Goal: Transaction & Acquisition: Obtain resource

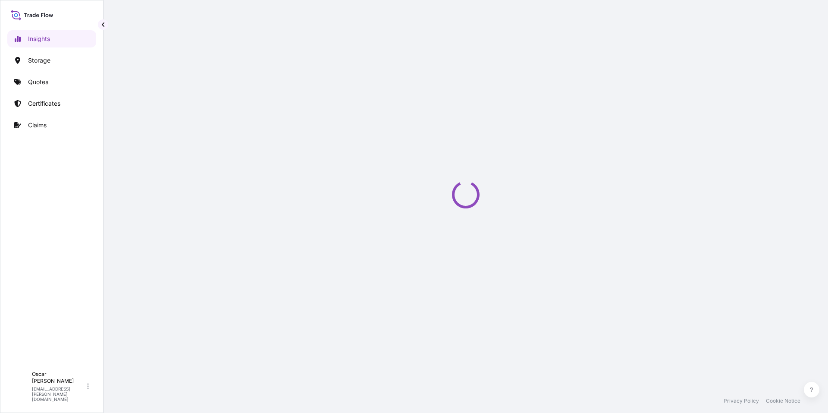
select select "2025"
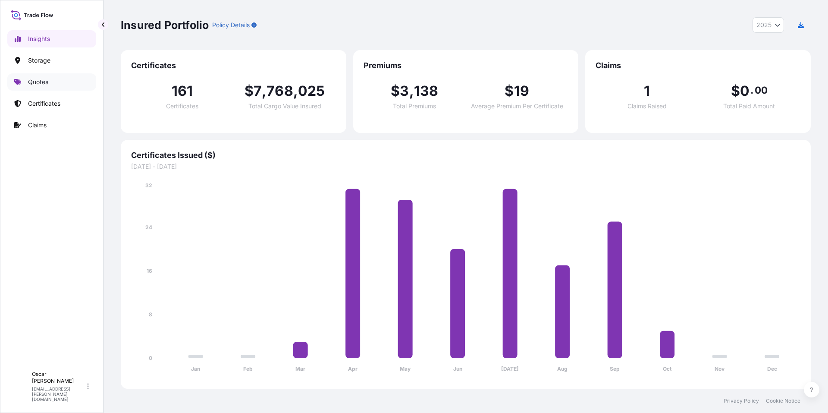
click at [39, 79] on p "Quotes" at bounding box center [38, 82] width 20 height 9
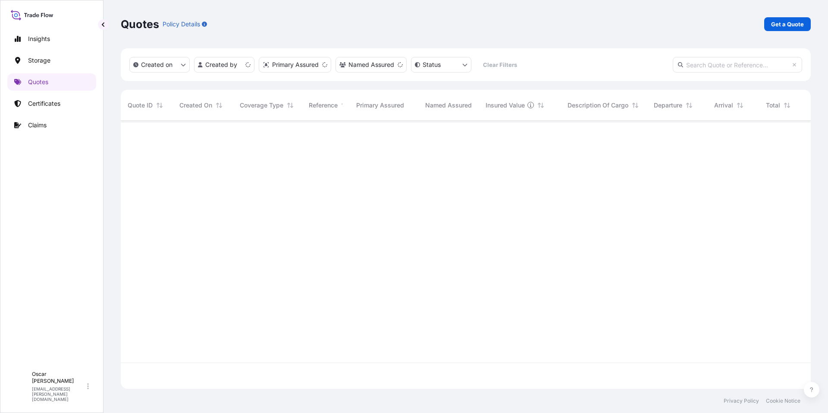
scroll to position [266, 684]
click at [787, 25] on p "Get a Quote" at bounding box center [787, 24] width 33 height 9
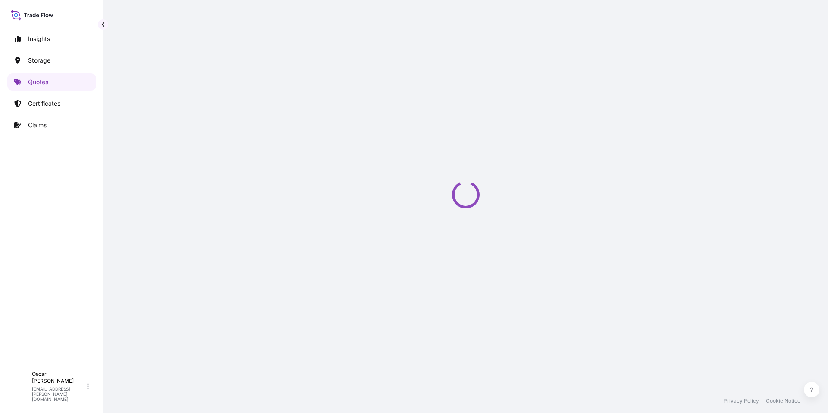
scroll to position [14, 0]
select select "Water"
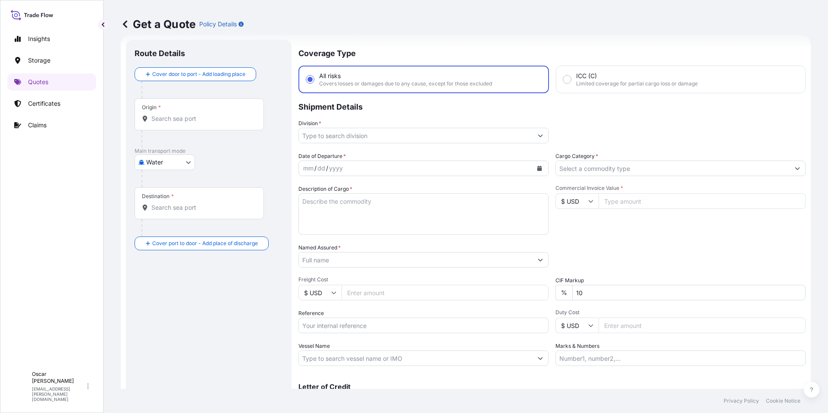
click at [177, 118] on input "Origin *" at bounding box center [202, 118] width 102 height 9
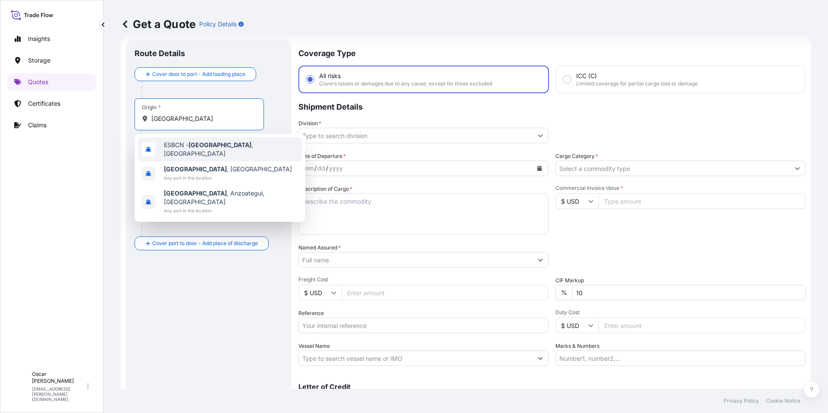
click at [214, 153] on div "ESBCN - Barcelona , Spain" at bounding box center [220, 149] width 164 height 24
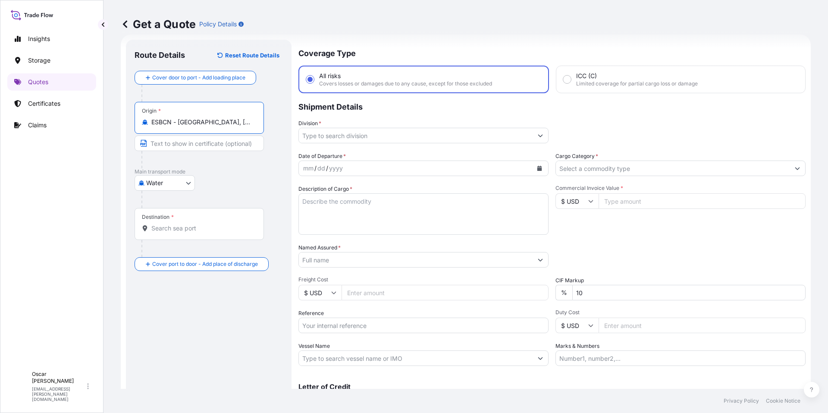
type input "ESBCN - Barcelona, Spain"
click at [189, 227] on input "Destination *" at bounding box center [202, 228] width 102 height 9
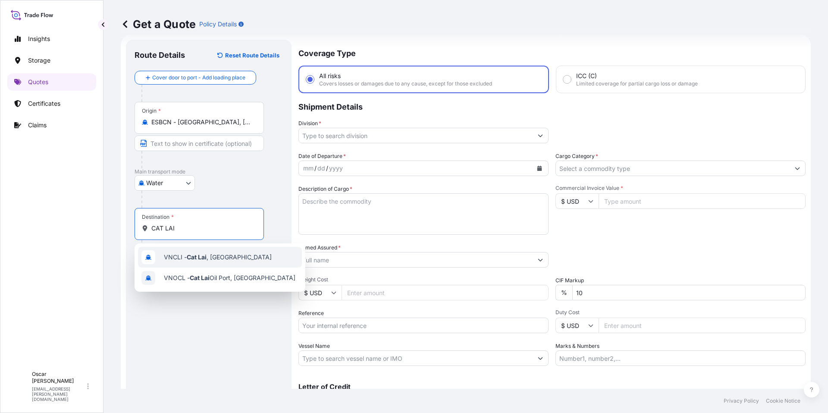
click at [219, 257] on span "VNCLI - Cat Lai , Vietnam" at bounding box center [218, 257] width 108 height 9
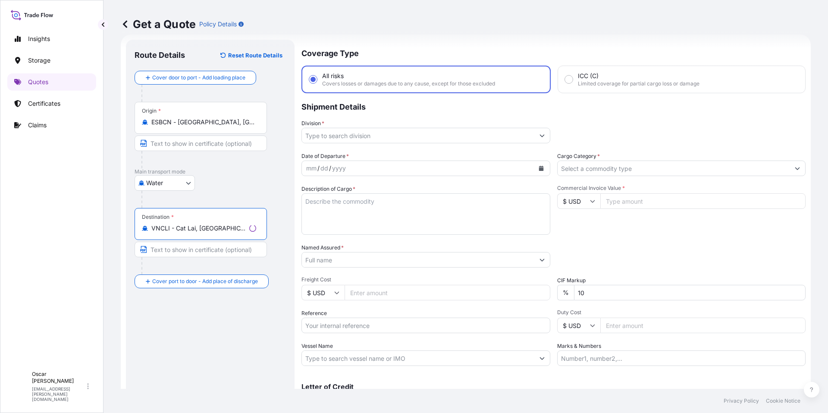
type input "VNCLI - Cat Lai, Vietnam"
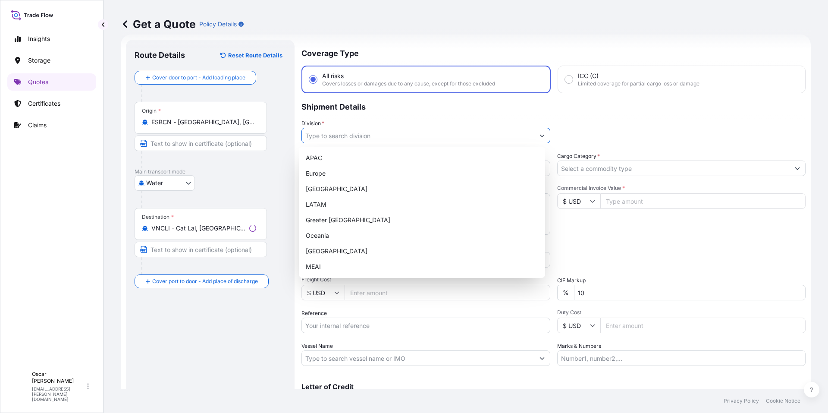
click at [411, 138] on input "Division *" at bounding box center [418, 136] width 233 height 16
click at [340, 170] on div "Europe" at bounding box center [421, 174] width 239 height 16
type input "Europe"
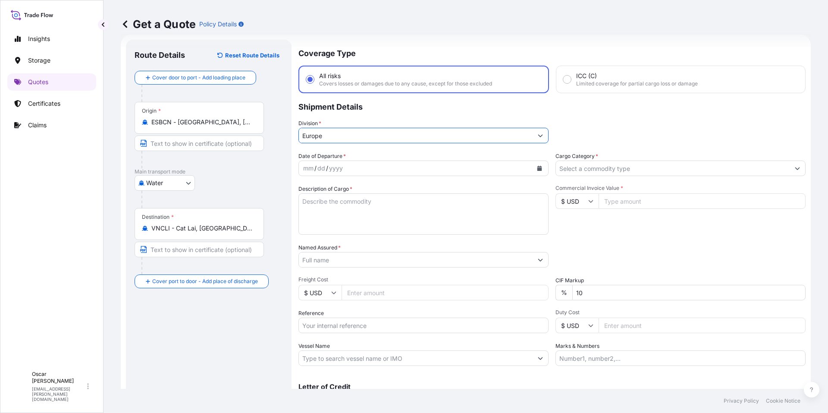
click at [539, 169] on icon "Calendar" at bounding box center [539, 168] width 5 height 5
click at [538, 169] on icon "Calendar" at bounding box center [540, 168] width 5 height 5
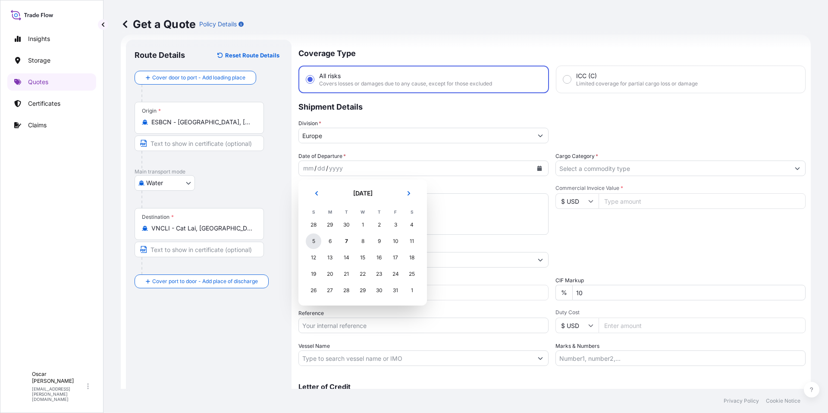
click at [314, 244] on div "5" at bounding box center [314, 241] width 16 height 16
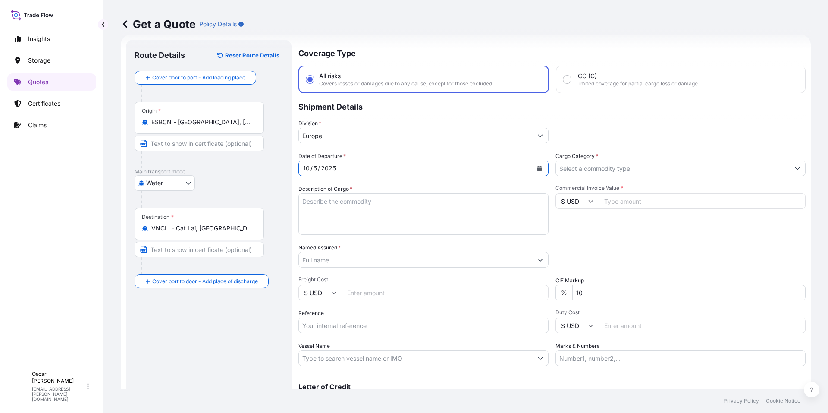
click at [596, 166] on input "Cargo Category *" at bounding box center [673, 168] width 234 height 16
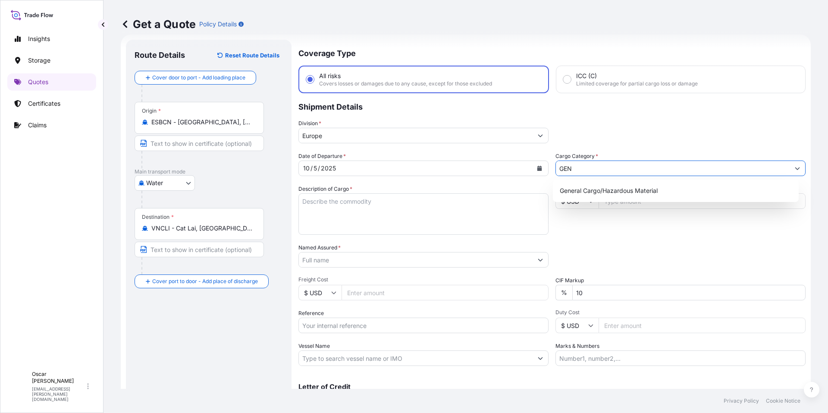
click at [610, 185] on div "General Cargo/Hazardous Material" at bounding box center [676, 191] width 239 height 16
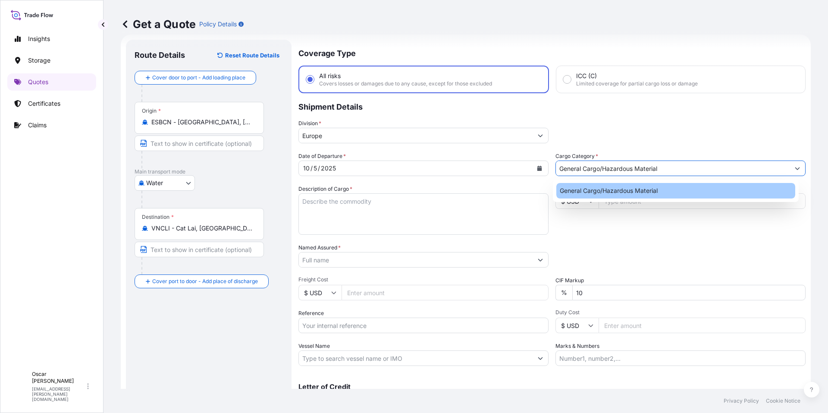
type input "General Cargo/Hazardous Material"
click at [486, 203] on textarea "Description of Cargo *" at bounding box center [424, 213] width 250 height 41
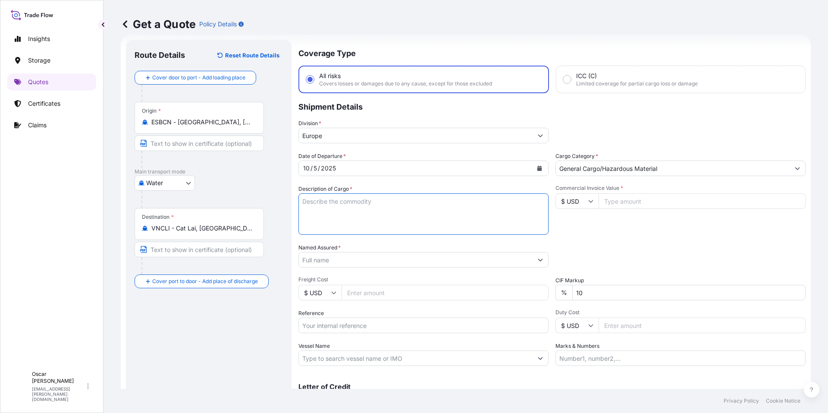
click at [364, 202] on textarea "Description of Cargo *" at bounding box center [424, 213] width 250 height 41
paste textarea "1x40 GROSS: 25.320 KGS YMMU4054173 NET: 24.000 KGS 24 PACKAGES LEATHER AUXILIARY"
drag, startPoint x: 319, startPoint y: 200, endPoint x: 411, endPoint y: 200, distance: 91.9
click at [411, 200] on textarea "1x40 GROSS: 25.320 KGS YMMU4054173 NET: 24.000 KGS 24 PACKAGES LEATHER AUXILIARY" at bounding box center [424, 213] width 250 height 41
click at [370, 223] on textarea "1x40 YMMU4054173 NET: 24.000 KGS 24 PACKAGES LEATHER AUXILIARY" at bounding box center [424, 213] width 250 height 41
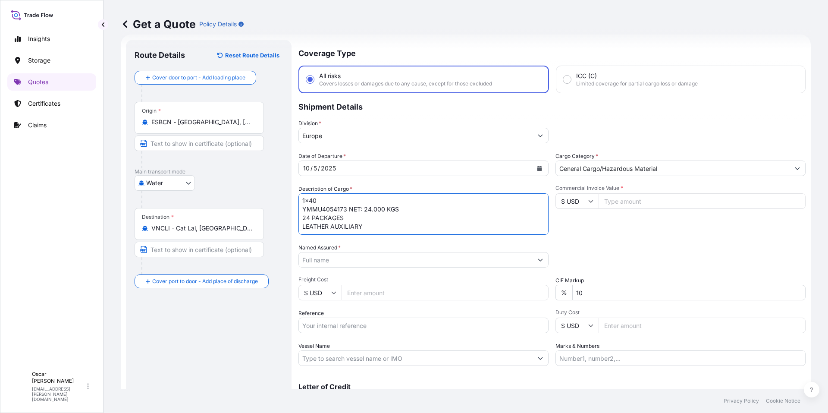
scroll to position [5, 0]
paste textarea "GROSS: 25.320 KGS"
drag, startPoint x: 350, startPoint y: 203, endPoint x: 419, endPoint y: 203, distance: 69.0
click at [419, 203] on textarea "1x40 YMMU4054173 NET: 24.000 KGS 24 PACKAGES LEATHER AUXILIARY GROSS: 25.320 KGS" at bounding box center [424, 213] width 250 height 41
click at [364, 231] on textarea "1x40 YMMU4054173 24 PACKAGES LEATHER AUXILIARY GROSS: 25.320 KGS" at bounding box center [424, 213] width 250 height 41
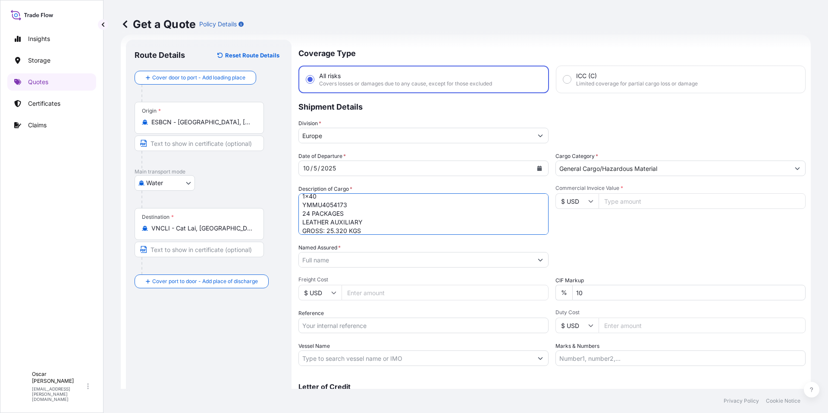
scroll to position [14, 0]
paste textarea "NET: 24.000 KGS"
type textarea "1x40 YMMU4054173 24 PACKAGES LEATHER AUXILIARY GROSS: 25.320 KGS NET: 24.000 KGS"
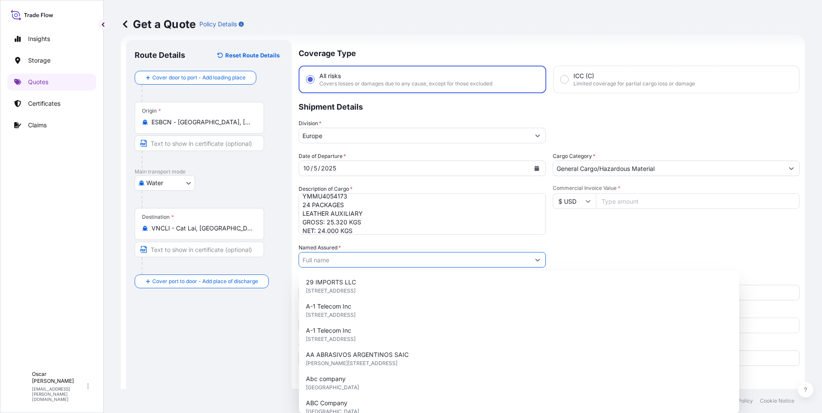
click at [336, 263] on input "Named Assured *" at bounding box center [414, 260] width 231 height 16
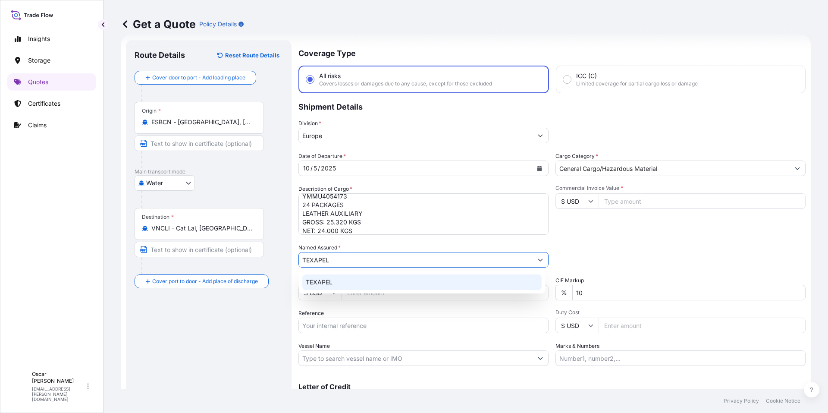
click at [334, 285] on div "TEXAPEL" at bounding box center [421, 282] width 239 height 16
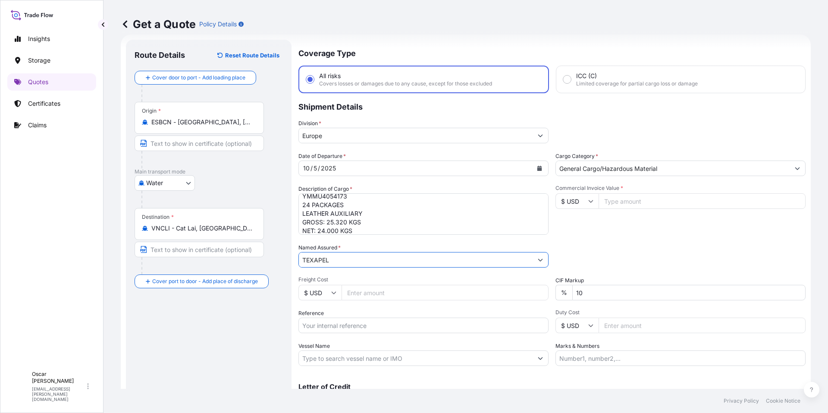
type input "TEXAPEL"
click at [585, 244] on div "Packing Category Type to search a container mode Please select a primary mode o…" at bounding box center [681, 255] width 250 height 24
click at [570, 199] on input "$ USD" at bounding box center [577, 201] width 43 height 16
click at [570, 225] on div "€ EUR" at bounding box center [574, 225] width 36 height 16
type input "€ EUR"
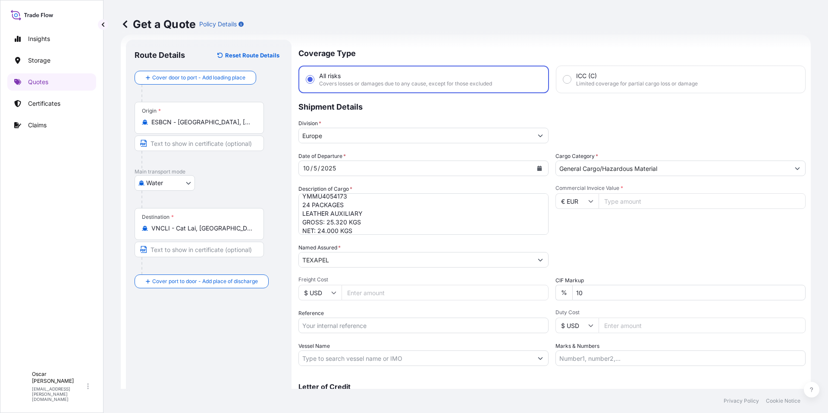
click at [613, 208] on input "Commercial Invoice Value *" at bounding box center [702, 201] width 207 height 16
type input "33600"
click at [637, 221] on div "Commercial Invoice Value * € EUR 33600" at bounding box center [681, 210] width 250 height 50
click at [359, 324] on input "Reference" at bounding box center [424, 326] width 250 height 16
paste input "1625207738"
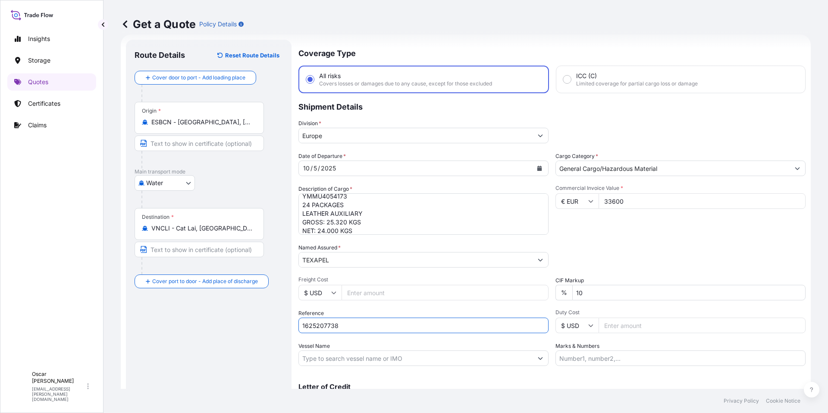
type input "1625207738"
click at [654, 255] on div "Packing Category Type to search a container mode Please select a primary mode o…" at bounding box center [681, 255] width 250 height 24
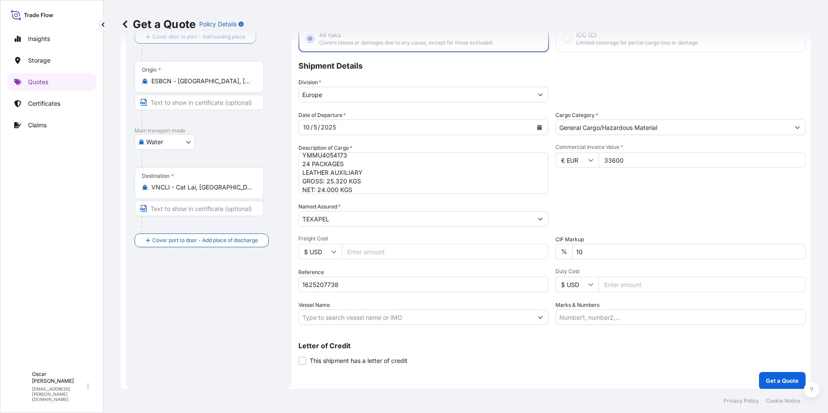
scroll to position [60, 0]
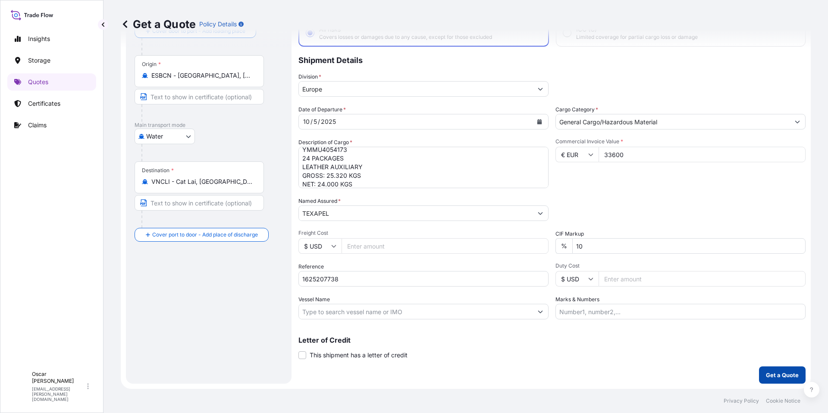
click at [767, 376] on p "Get a Quote" at bounding box center [782, 375] width 33 height 9
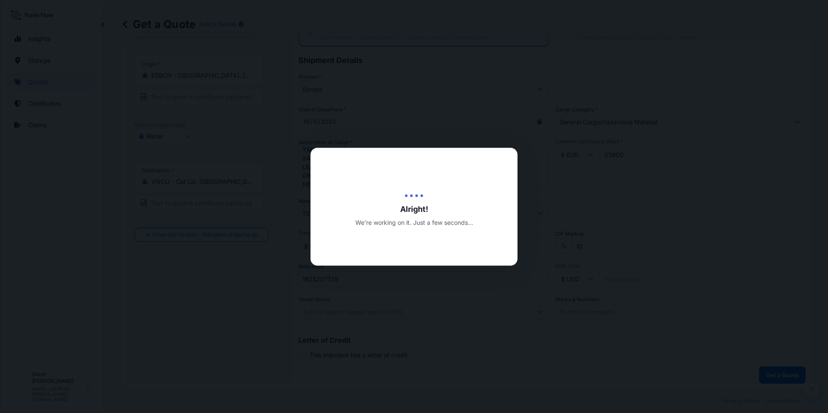
select select "Water"
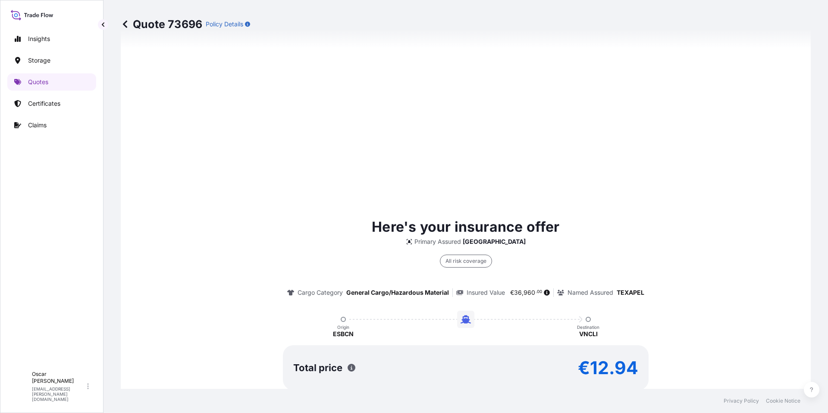
scroll to position [587, 0]
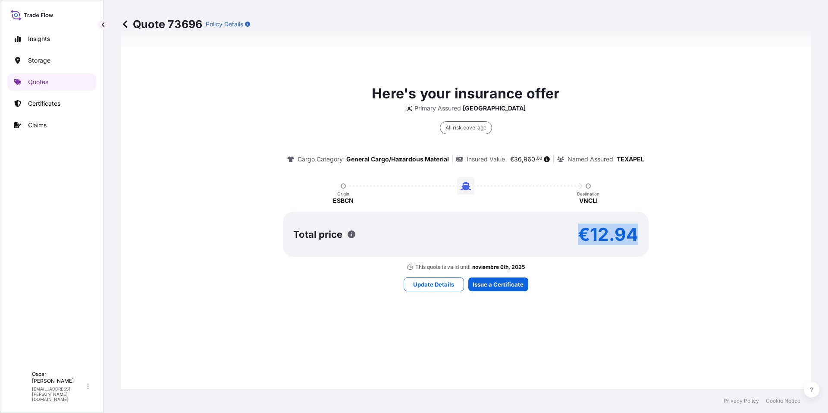
drag, startPoint x: 577, startPoint y: 232, endPoint x: 661, endPoint y: 233, distance: 84.1
click at [661, 233] on div "Here's your insurance offer Primary Assured Spain All risk coverage Cargo Categ…" at bounding box center [466, 176] width 666 height 187
copy p "€12.94"
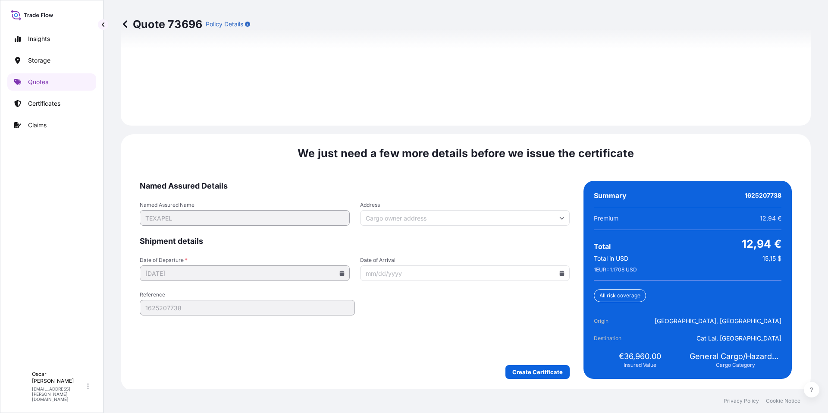
scroll to position [1233, 0]
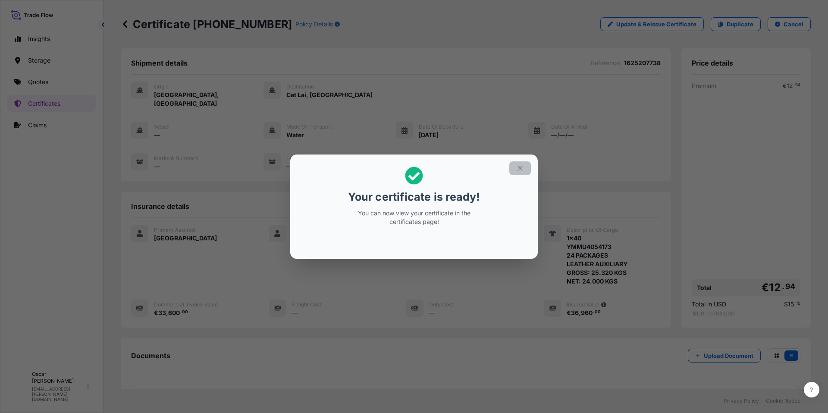
click at [520, 169] on icon "button" at bounding box center [520, 168] width 5 height 5
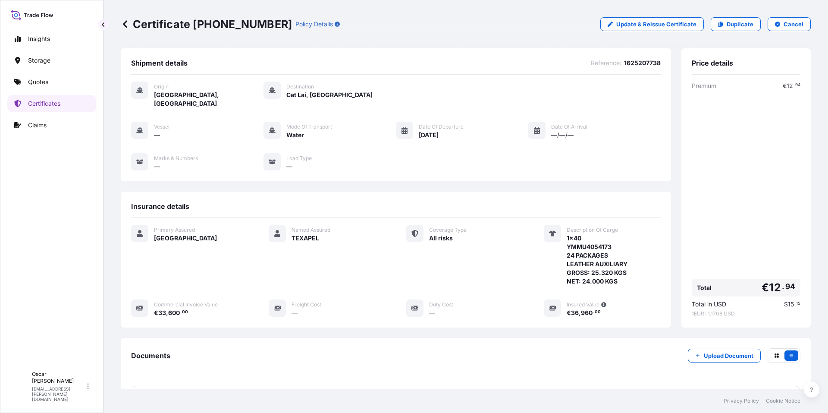
click at [607, 202] on div "Insurance details" at bounding box center [396, 210] width 530 height 16
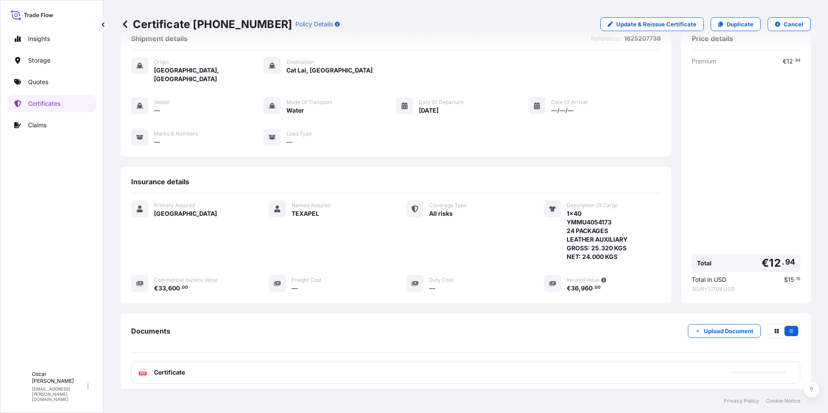
scroll to position [75, 0]
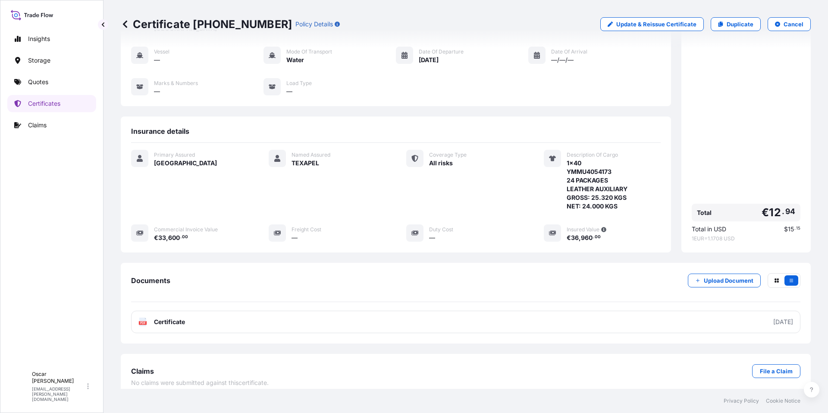
click at [252, 316] on link "PDF Certificate 2025-10-07" at bounding box center [466, 322] width 670 height 22
click at [36, 86] on p "Quotes" at bounding box center [38, 82] width 20 height 9
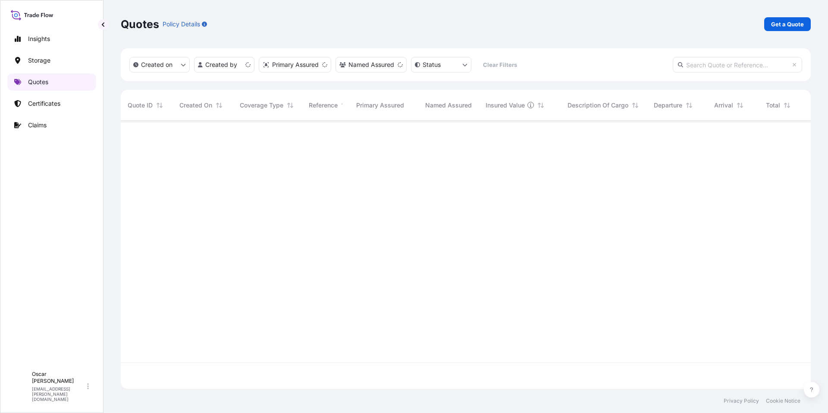
scroll to position [266, 684]
click at [786, 26] on p "Get a Quote" at bounding box center [787, 24] width 33 height 9
select select "Water"
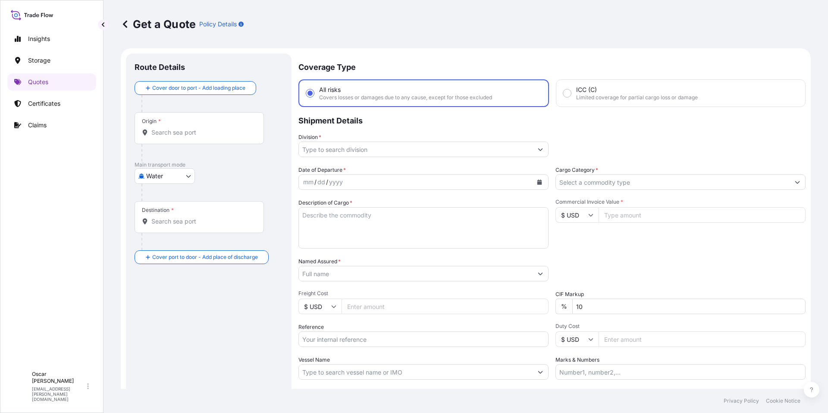
scroll to position [14, 0]
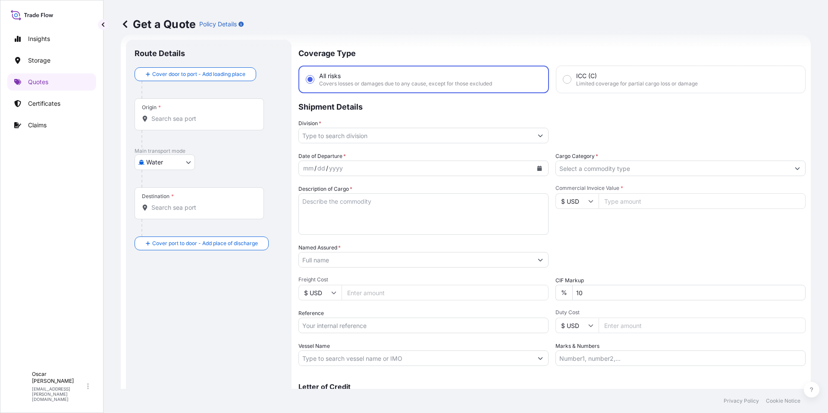
click at [210, 113] on div "Origin *" at bounding box center [199, 114] width 129 height 32
click at [210, 114] on input "Origin *" at bounding box center [202, 118] width 102 height 9
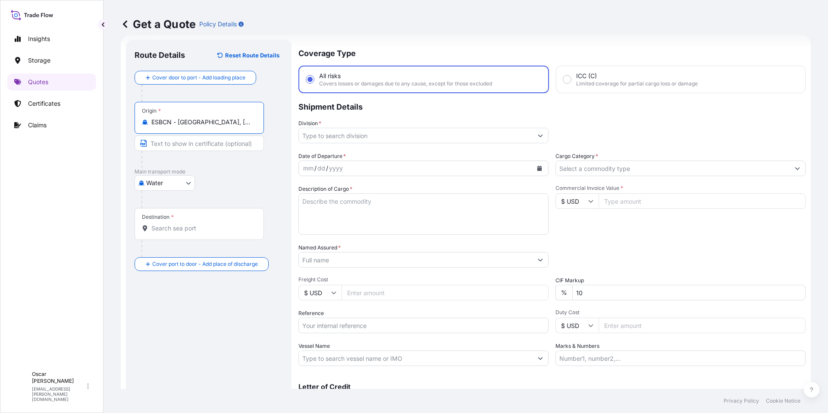
type input "ESBCN - Barcelona, Spain"
click at [181, 221] on div "Destination *" at bounding box center [199, 224] width 129 height 32
click at [181, 224] on input "Destination *" at bounding box center [202, 228] width 102 height 9
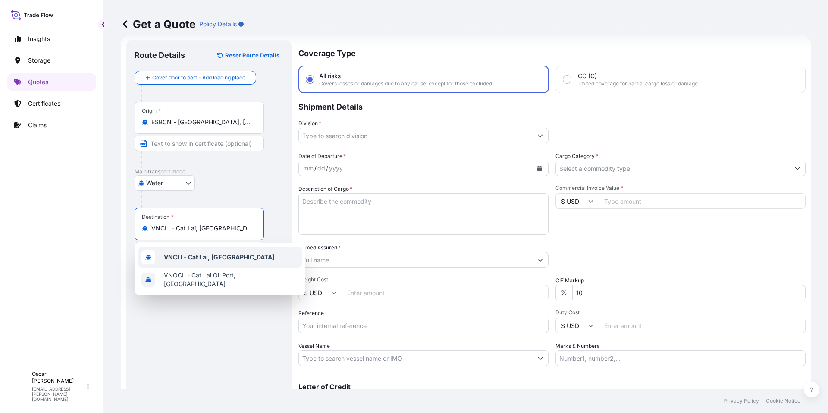
type input "VNCLI - Cat Lai, Vietnam"
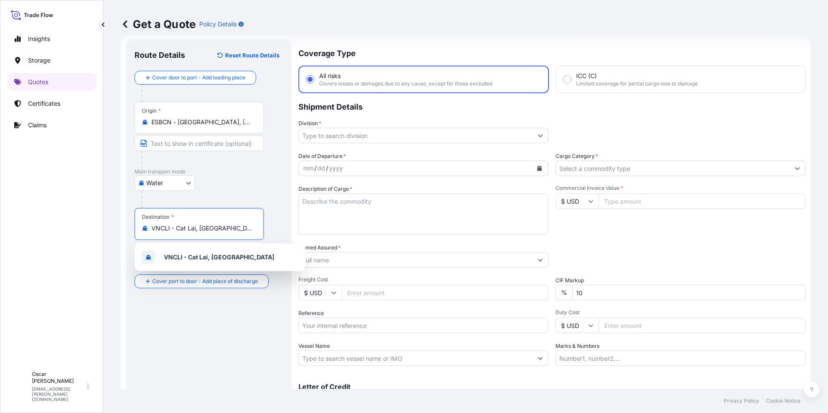
click at [422, 134] on input "Division *" at bounding box center [416, 136] width 234 height 16
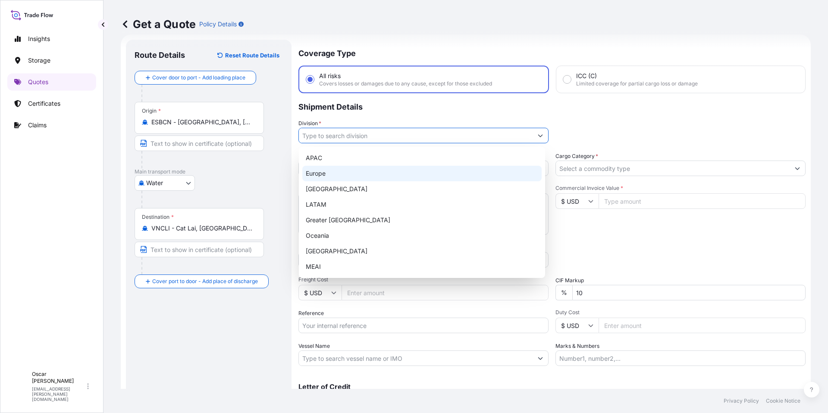
click at [362, 177] on div "Europe" at bounding box center [421, 174] width 239 height 16
type input "Europe"
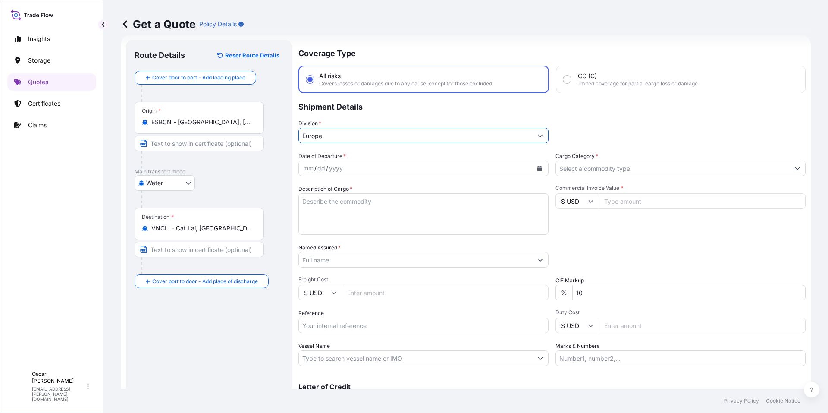
click at [538, 167] on icon "Calendar" at bounding box center [540, 168] width 5 height 5
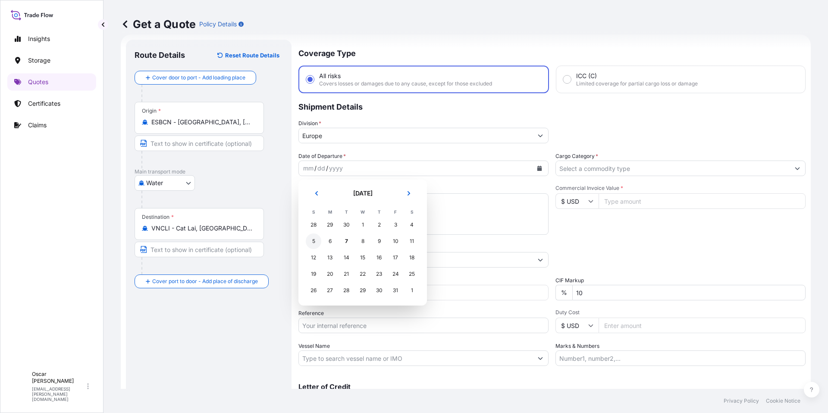
click at [317, 244] on div "5" at bounding box center [314, 241] width 16 height 16
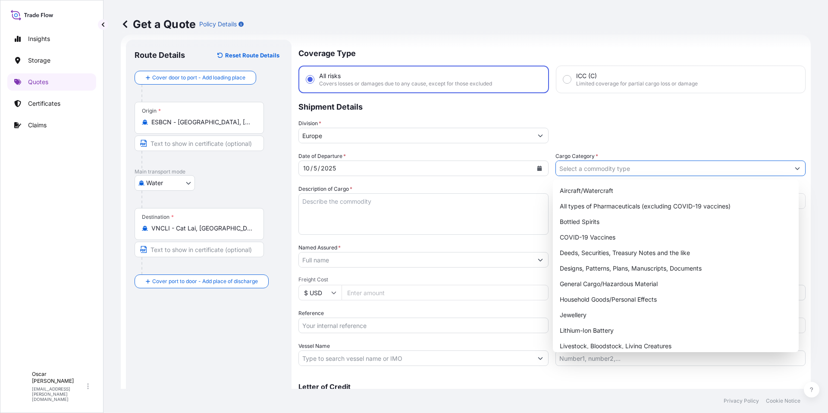
click at [605, 170] on input "Cargo Category *" at bounding box center [673, 168] width 234 height 16
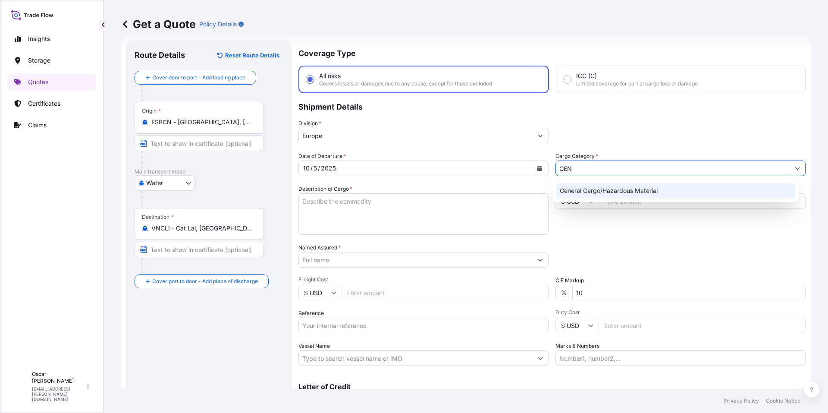
click at [603, 191] on div "General Cargo/Hazardous Material" at bounding box center [676, 191] width 239 height 16
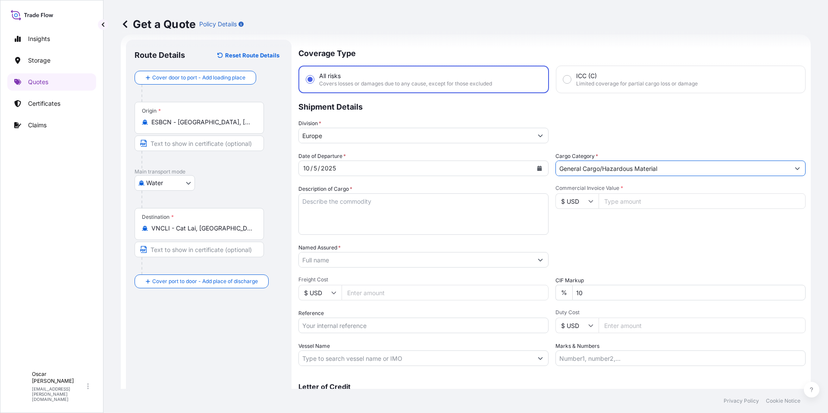
type input "General Cargo/Hazardous Material"
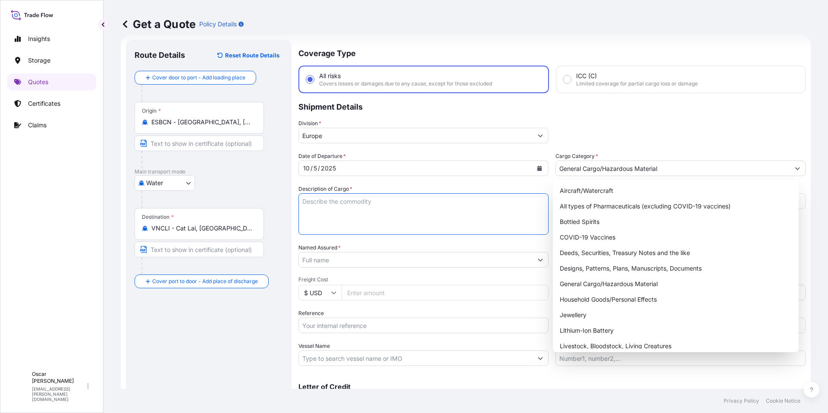
click at [379, 205] on textarea "Description of Cargo *" at bounding box center [424, 213] width 250 height 41
paste textarea "1x40 GROSS: 25.320 KGS YMLU5135996 NET: 24.000 KGS 24 PACKAGES LEATHER AUXILIARY"
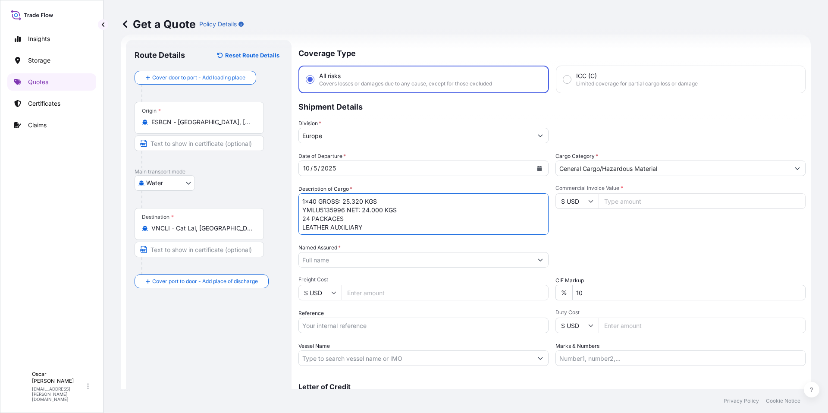
drag, startPoint x: 370, startPoint y: 200, endPoint x: 318, endPoint y: 200, distance: 52.2
click at [318, 200] on textarea "1x40 GROSS: 25.320 KGS YMLU5135996 NET: 24.000 KGS 24 PACKAGES LEATHER AUXILIARY" at bounding box center [424, 213] width 250 height 41
click at [379, 228] on textarea "1x40 YMLU5135996 NET: 24.000 KGS 24 PACKAGES LEATHER AUXILIARY" at bounding box center [424, 213] width 250 height 41
paste textarea "GROSS: 25.320 KGS"
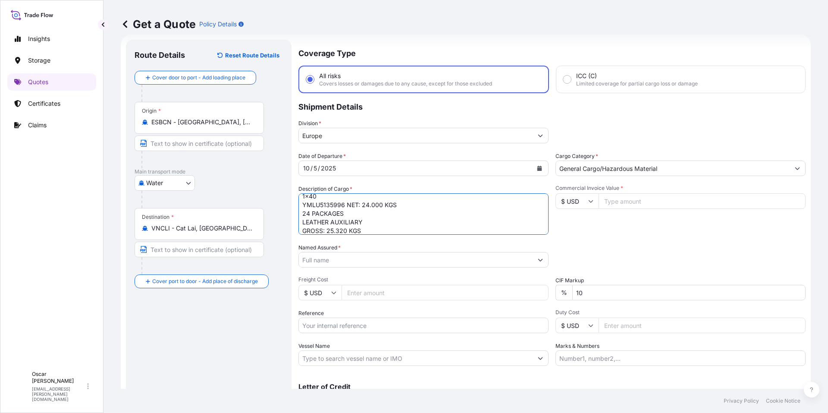
drag, startPoint x: 400, startPoint y: 206, endPoint x: 347, endPoint y: 206, distance: 52.2
click at [347, 206] on textarea "1x40 YMLU5135996 NET: 24.000 KGS 24 PACKAGES LEATHER AUXILIARY GROSS: 25.320 KGS" at bounding box center [424, 213] width 250 height 41
click at [370, 231] on textarea "1x40 YMLU5135996 24 PACKAGES LEATHER AUXILIARY GROSS: 25.320 KGS" at bounding box center [424, 213] width 250 height 41
paste textarea "NET: 24.000 KGS"
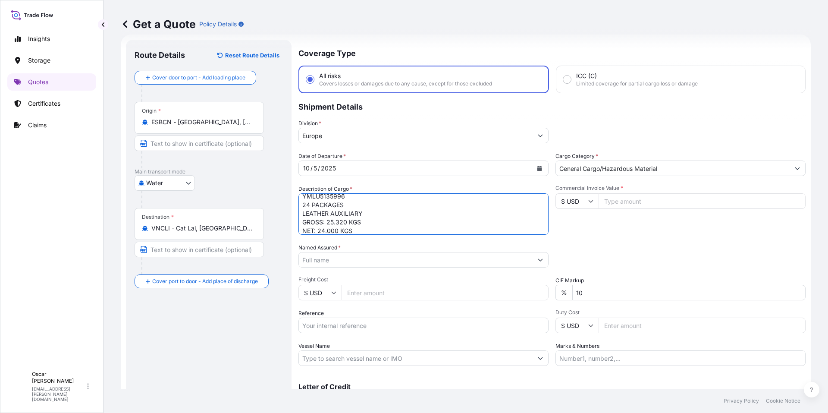
type textarea "1x40 YMLU5135996 24 PACKAGES LEATHER AUXILIARY GROSS: 25.320 KGS NET: 24.000 KGS"
click at [379, 260] on input "Named Assured *" at bounding box center [416, 260] width 234 height 16
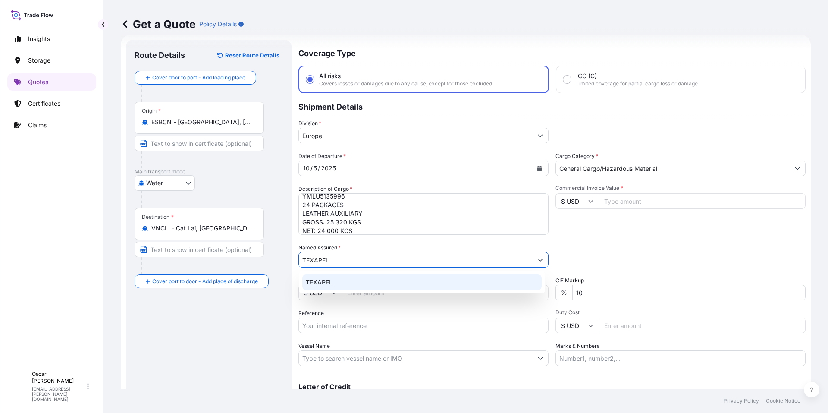
click at [337, 283] on div "TEXAPEL" at bounding box center [421, 282] width 239 height 16
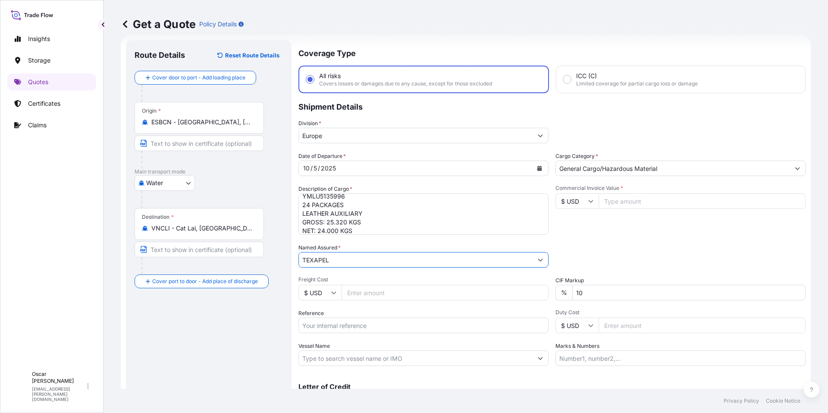
type input "TEXAPEL"
click at [585, 223] on div "Commercial Invoice Value * $ USD" at bounding box center [681, 210] width 250 height 50
click at [583, 201] on input "$ USD" at bounding box center [577, 201] width 43 height 16
click at [572, 231] on div "€ EUR" at bounding box center [574, 225] width 36 height 16
type input "€ EUR"
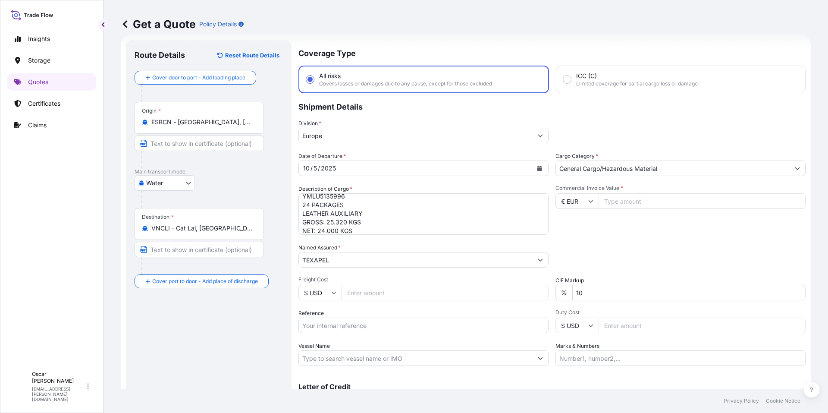
click at [629, 205] on input "Commercial Invoice Value *" at bounding box center [702, 201] width 207 height 16
type input "33600"
click at [626, 227] on div "Commercial Invoice Value * € EUR 33600" at bounding box center [681, 210] width 250 height 50
click at [346, 327] on input "Reference" at bounding box center [424, 326] width 250 height 16
paste input "1625207732"
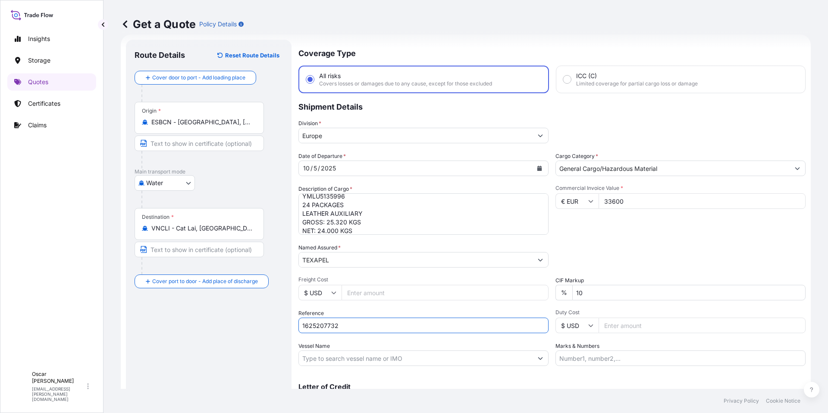
type input "1625207732"
click at [607, 250] on div "Packing Category Type to search a container mode Please select a primary mode o…" at bounding box center [681, 255] width 250 height 24
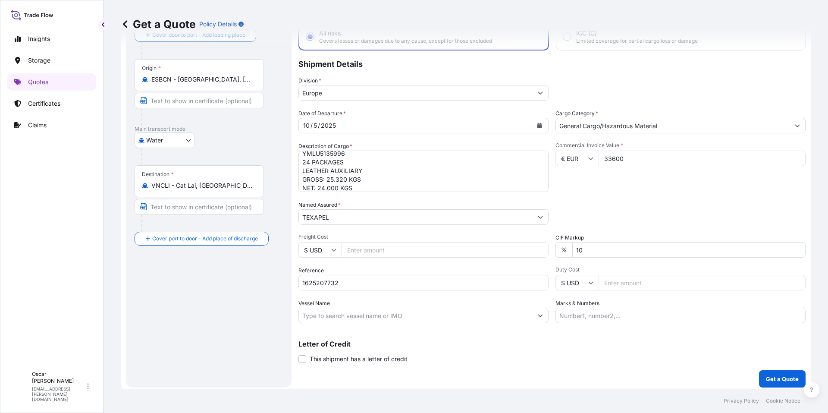
scroll to position [60, 0]
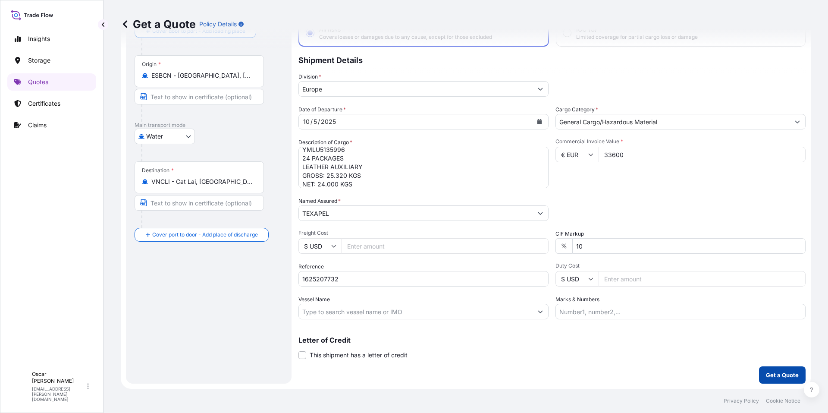
click at [775, 376] on p "Get a Quote" at bounding box center [782, 375] width 33 height 9
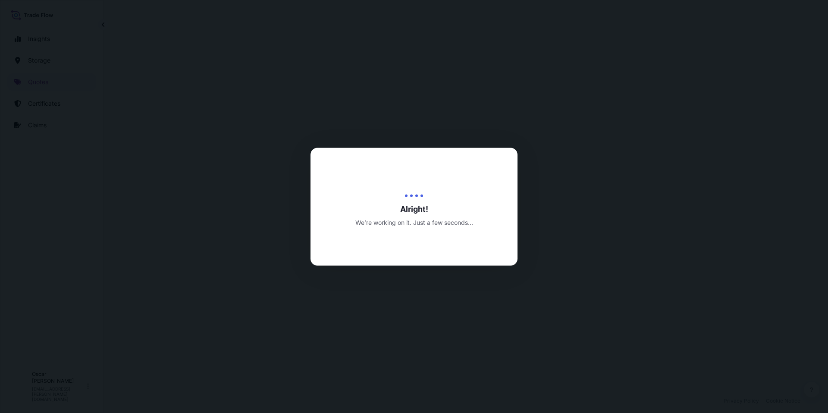
select select "Water"
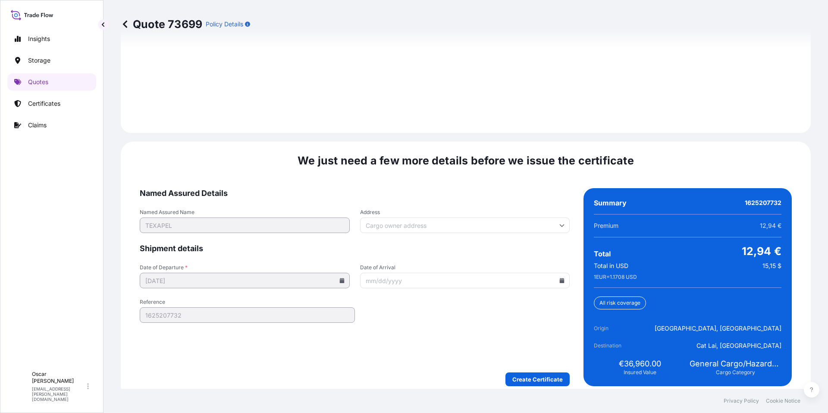
scroll to position [1233, 0]
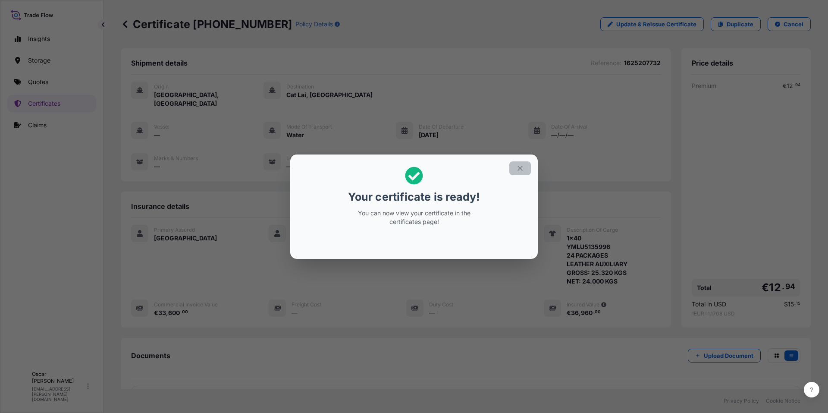
click at [518, 171] on icon "button" at bounding box center [520, 168] width 8 height 8
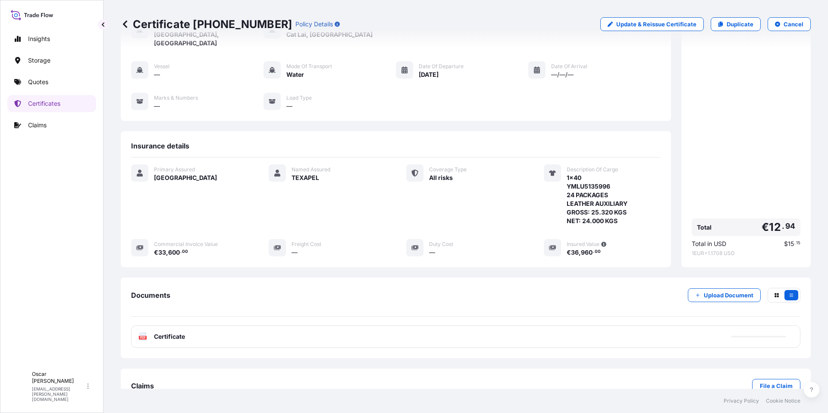
scroll to position [75, 0]
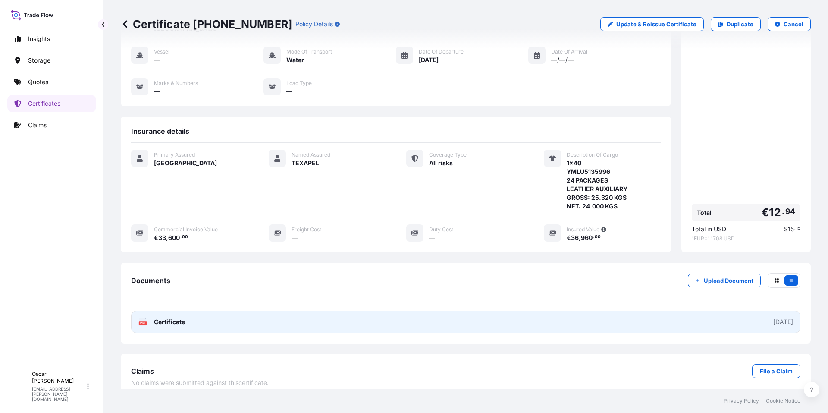
click at [371, 315] on link "PDF Certificate 2025-10-07" at bounding box center [466, 322] width 670 height 22
